Goal: Transaction & Acquisition: Purchase product/service

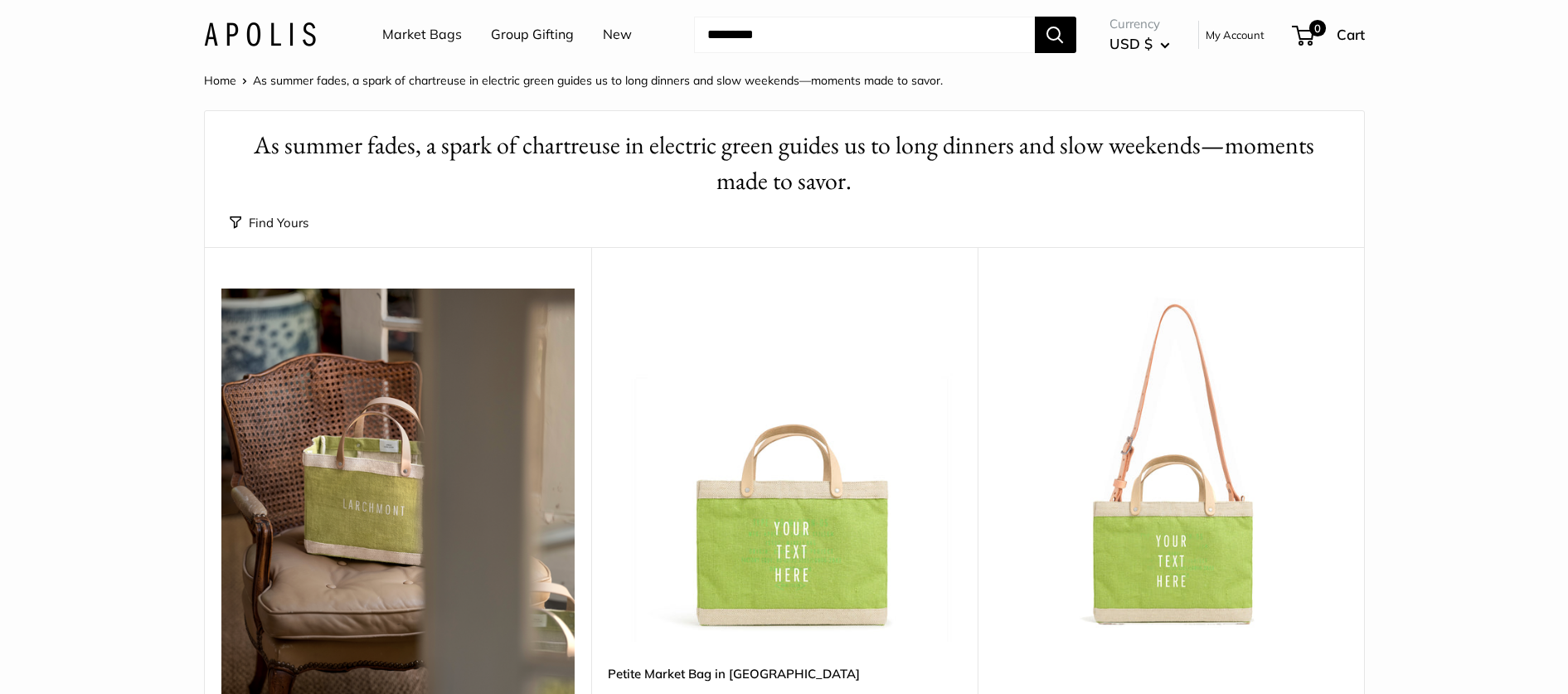
click at [414, 36] on link "Market Bags" at bounding box center [422, 35] width 80 height 25
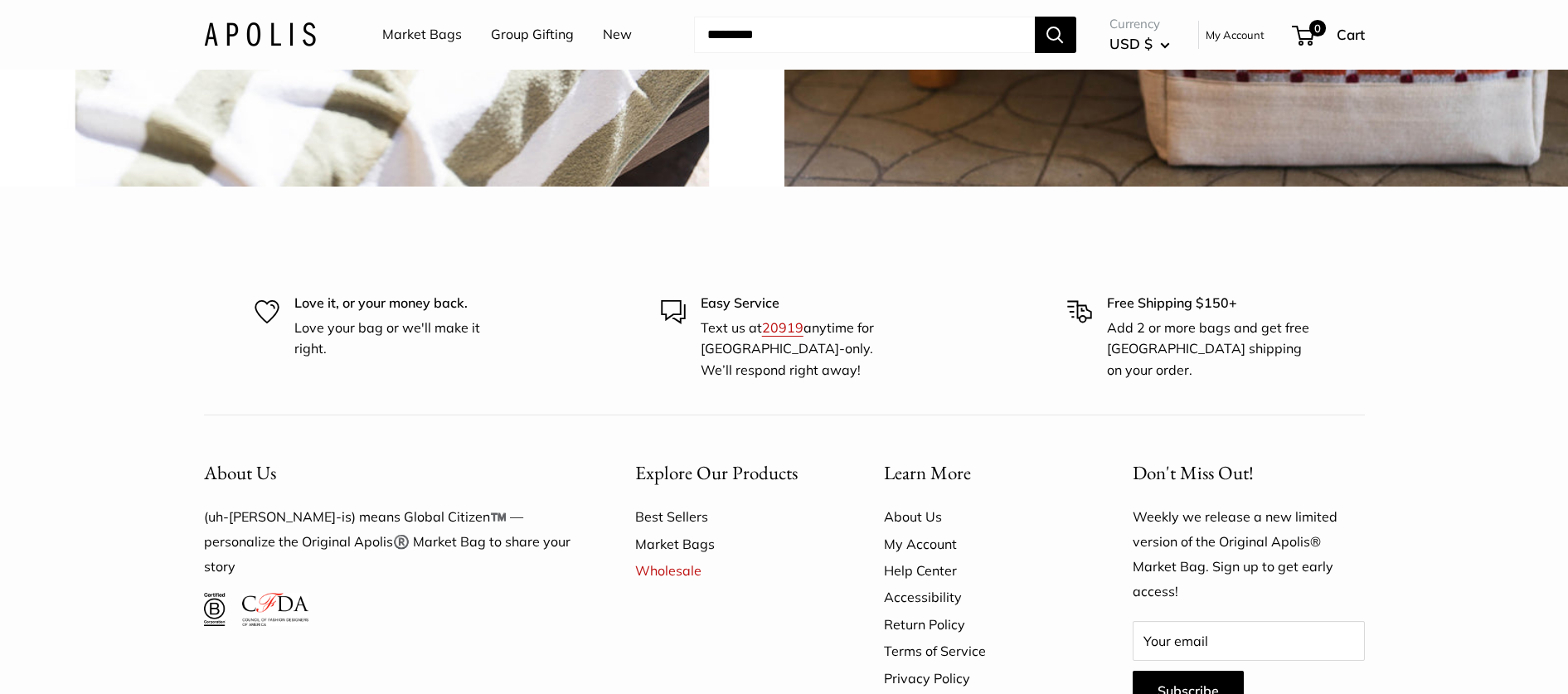
scroll to position [4481, 0]
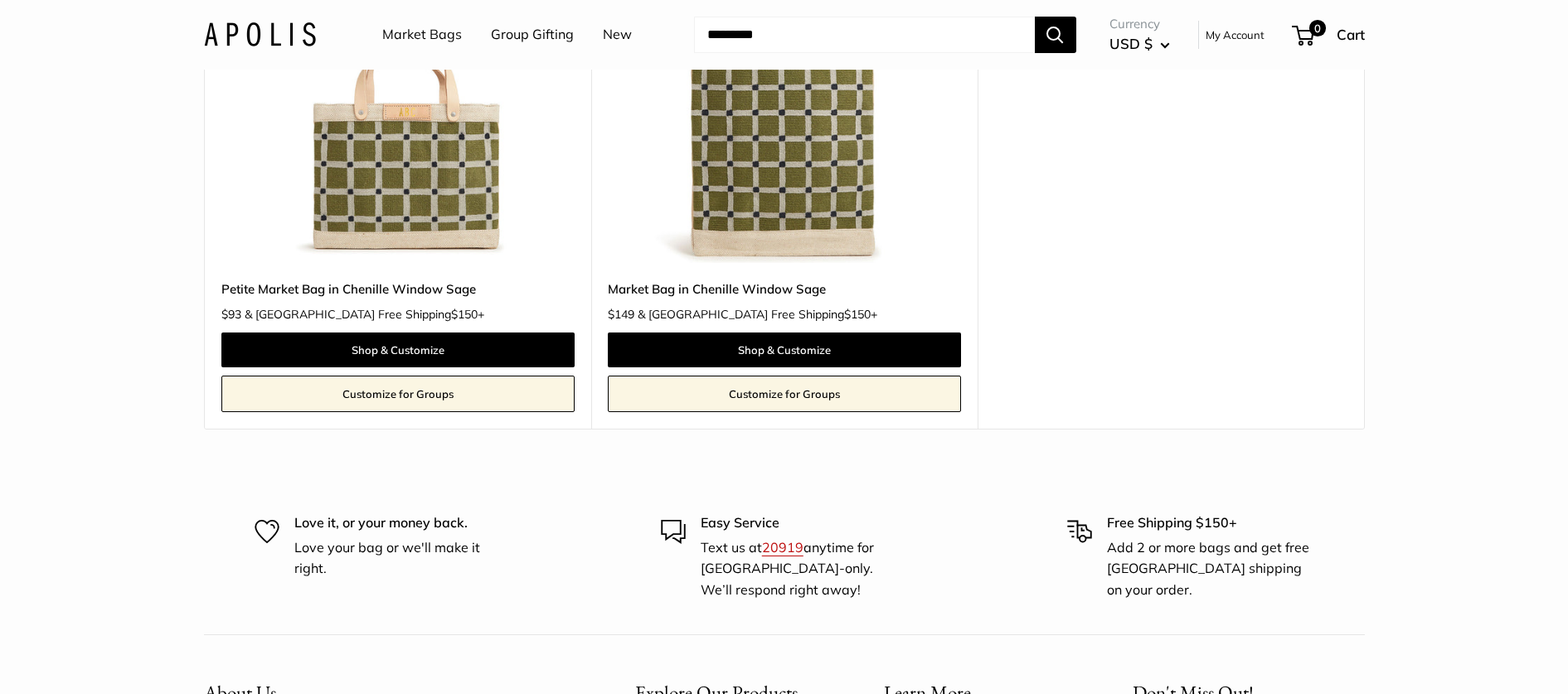
scroll to position [143, 0]
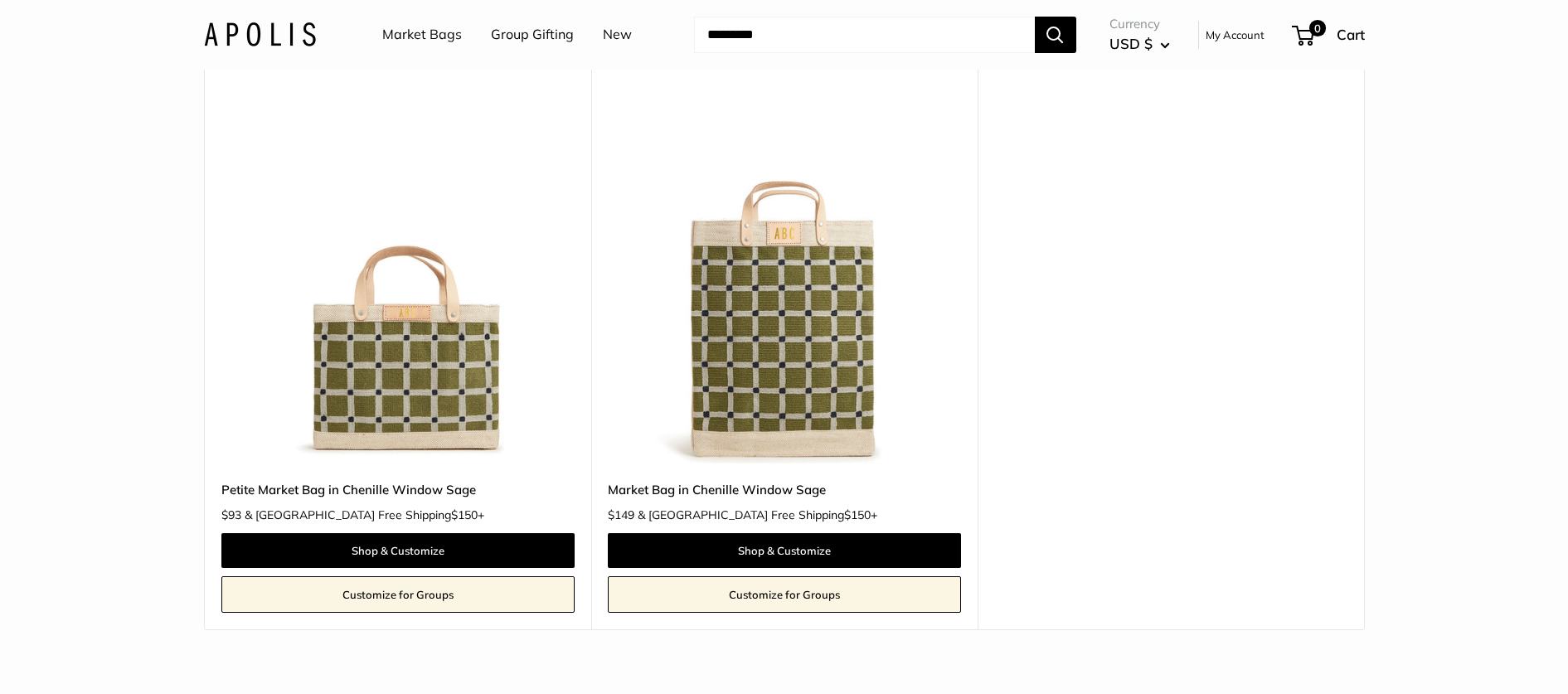
click at [0, 0] on img at bounding box center [0, 0] width 0 height 0
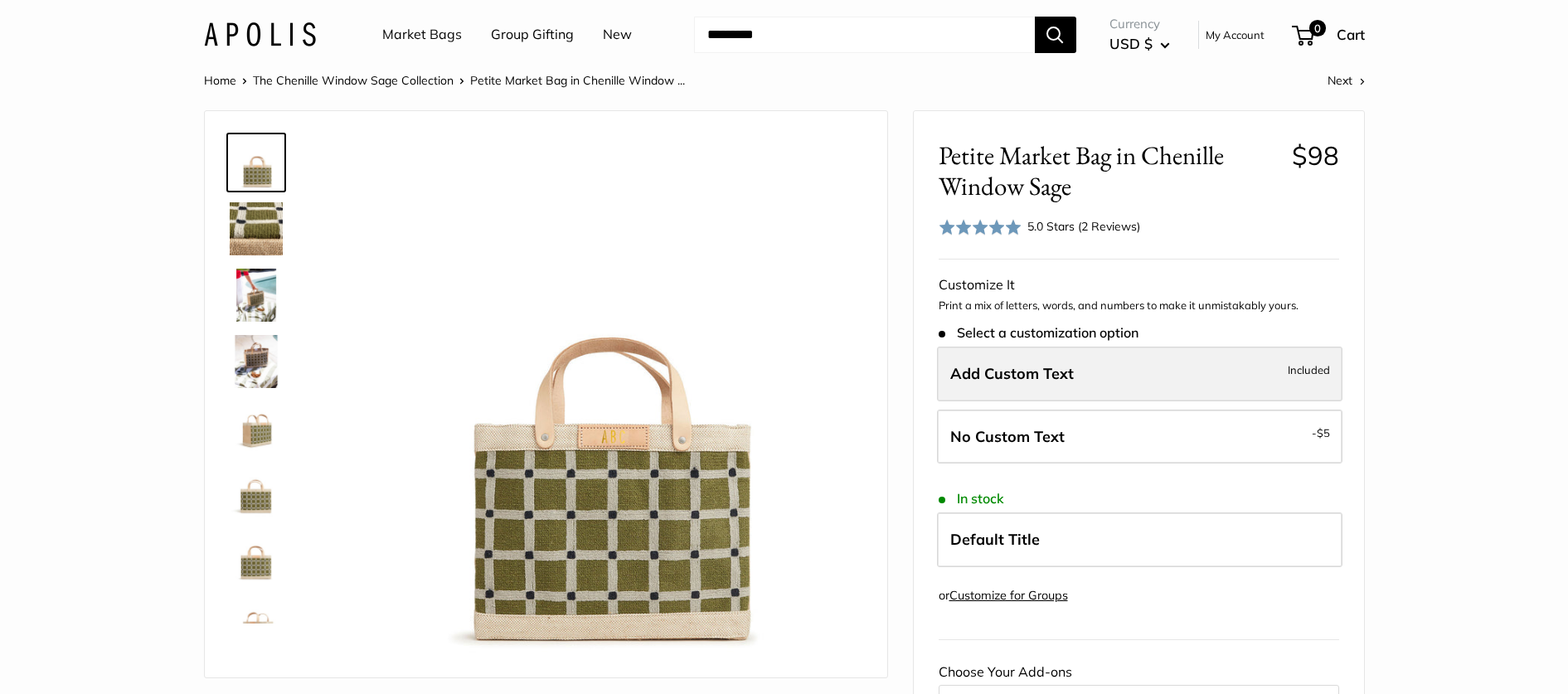
click at [1063, 385] on label "Add Custom Text Included" at bounding box center [1139, 373] width 406 height 55
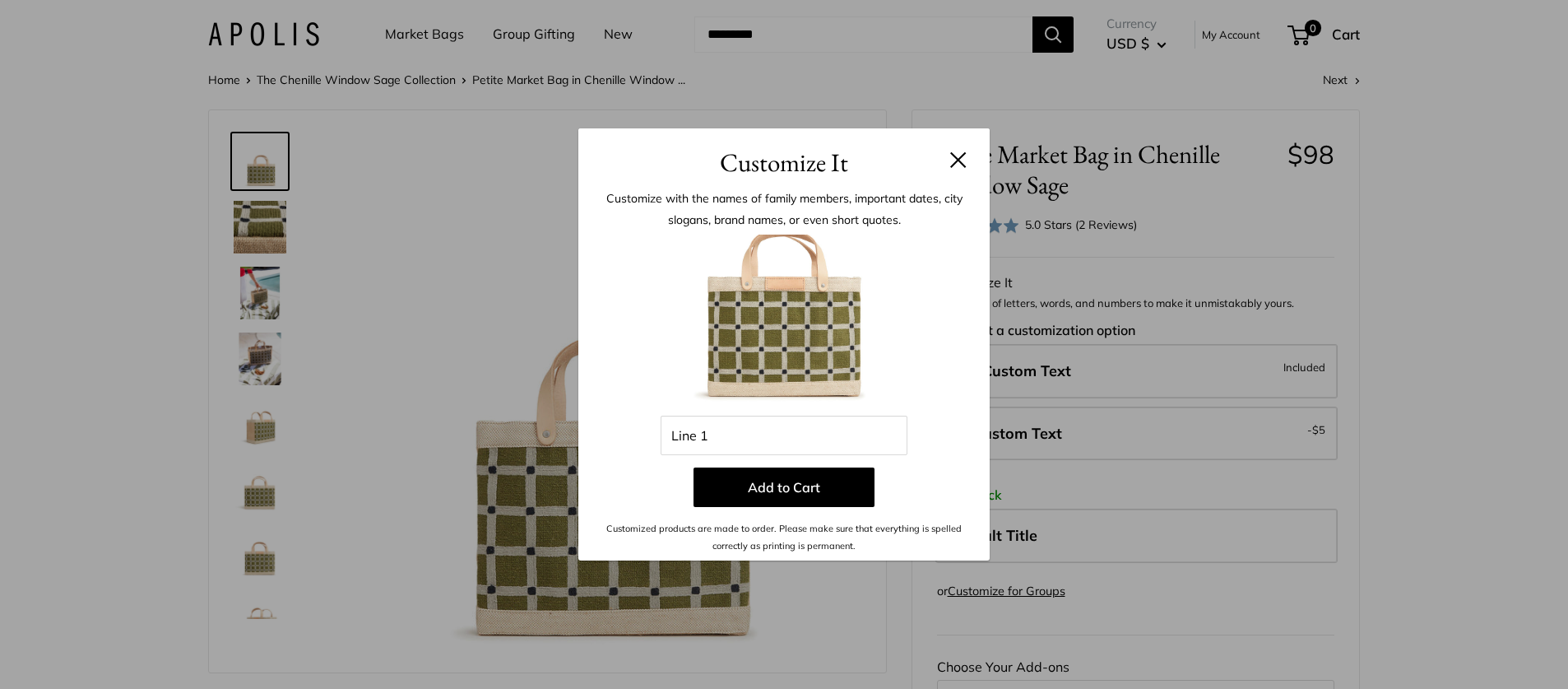
click at [953, 157] on button at bounding box center [958, 160] width 16 height 16
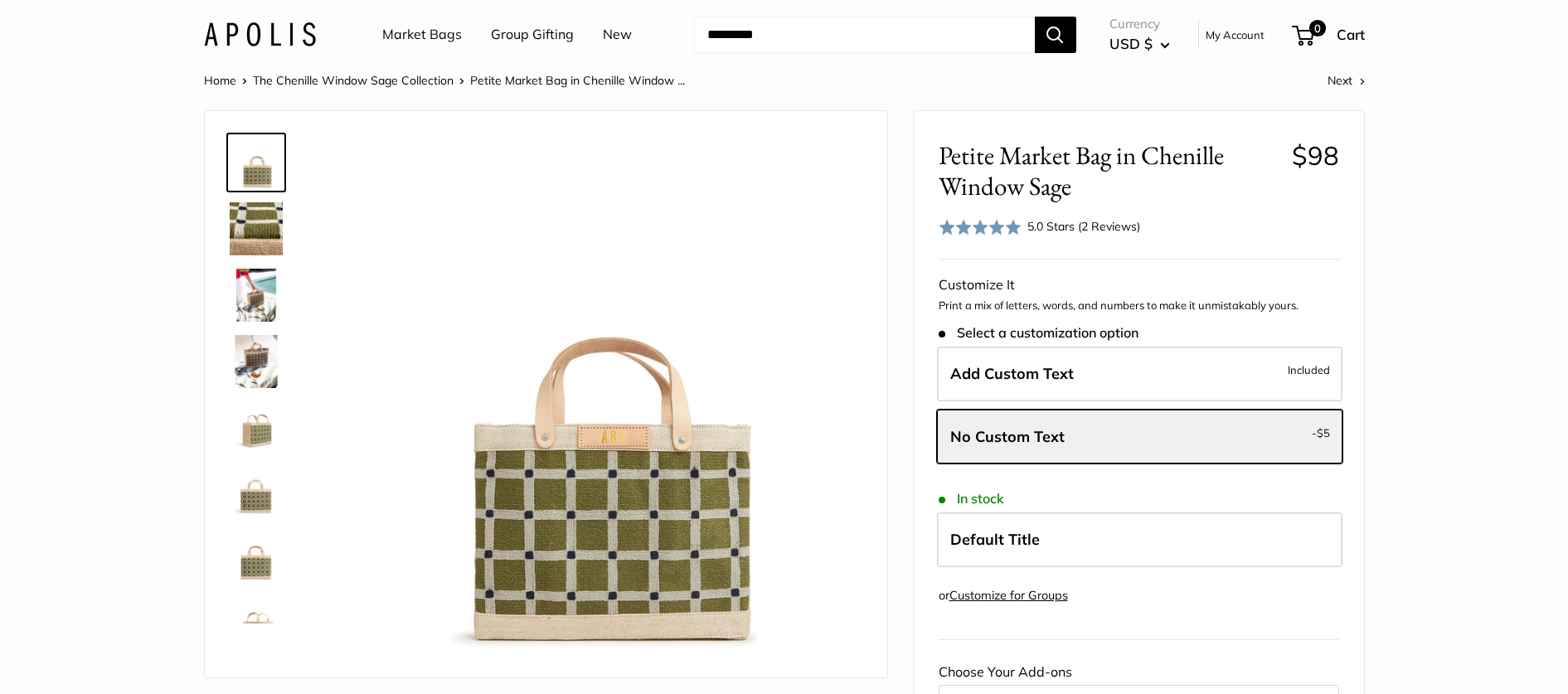
click at [252, 362] on img at bounding box center [256, 361] width 53 height 53
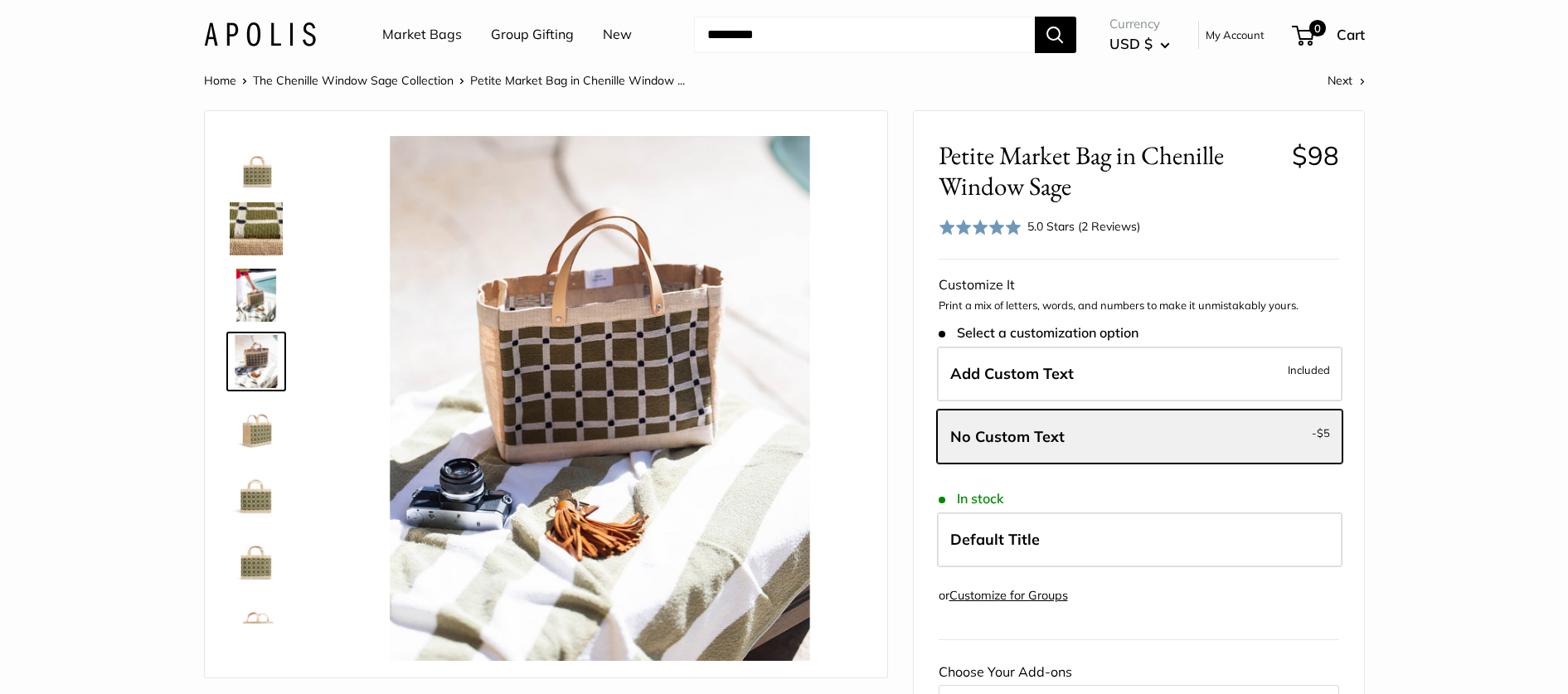
click at [258, 427] on img at bounding box center [256, 427] width 53 height 53
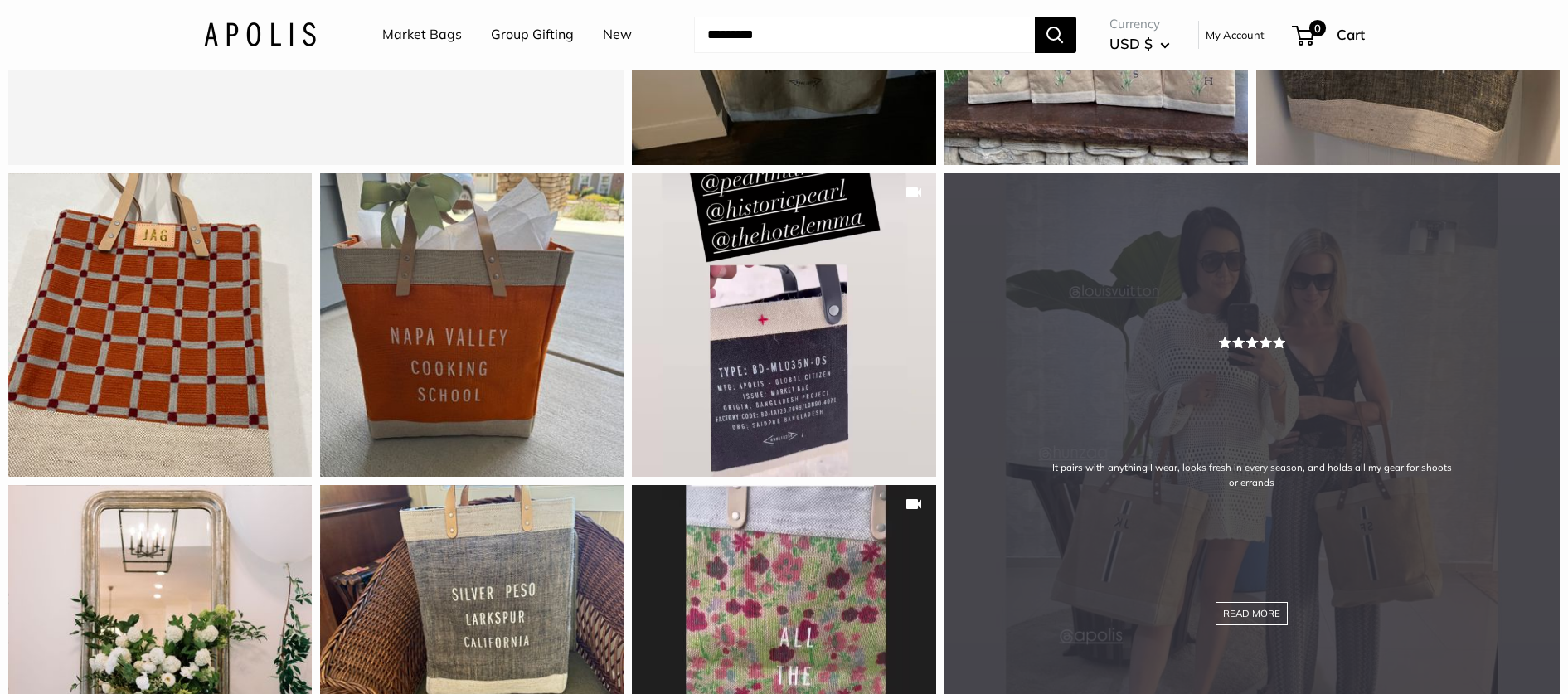
scroll to position [2797, 0]
